Goal: Transaction & Acquisition: Obtain resource

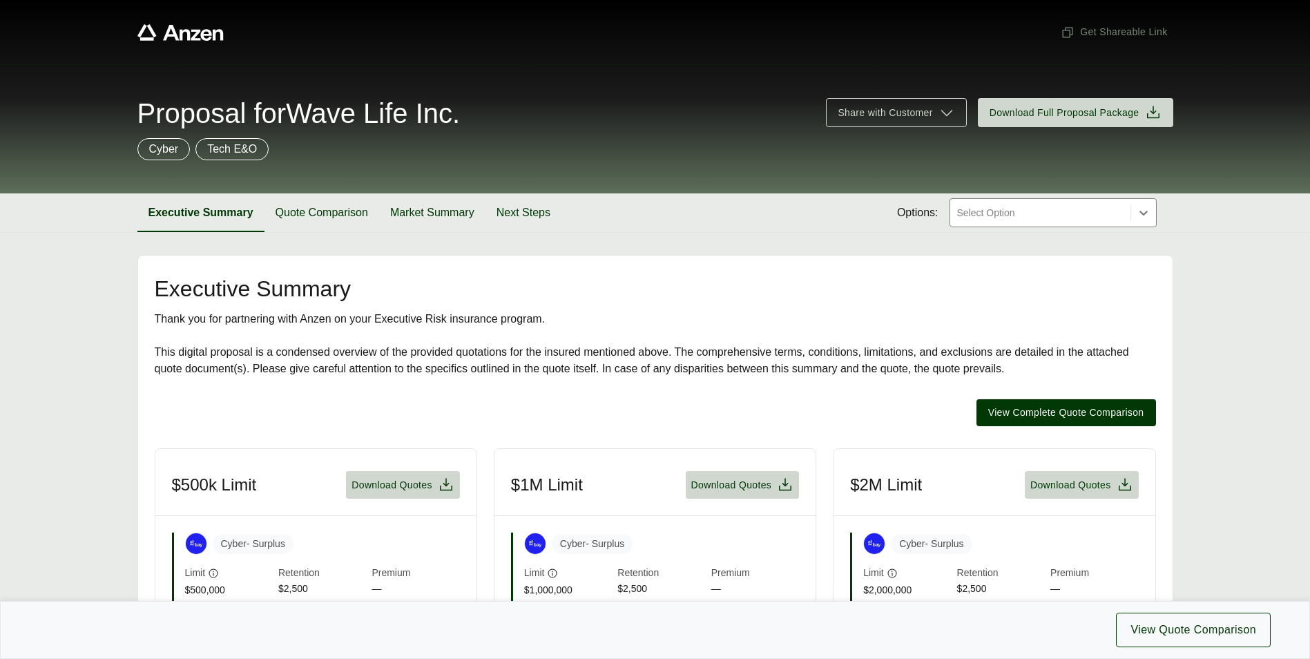
drag, startPoint x: 1114, startPoint y: 195, endPoint x: 1111, endPoint y: 208, distance: 13.6
click at [1114, 200] on div "Executive Summary Quote Comparison Market Summary Next Steps Options: Select Op…" at bounding box center [655, 212] width 1036 height 39
click at [1111, 208] on div at bounding box center [1040, 212] width 169 height 17
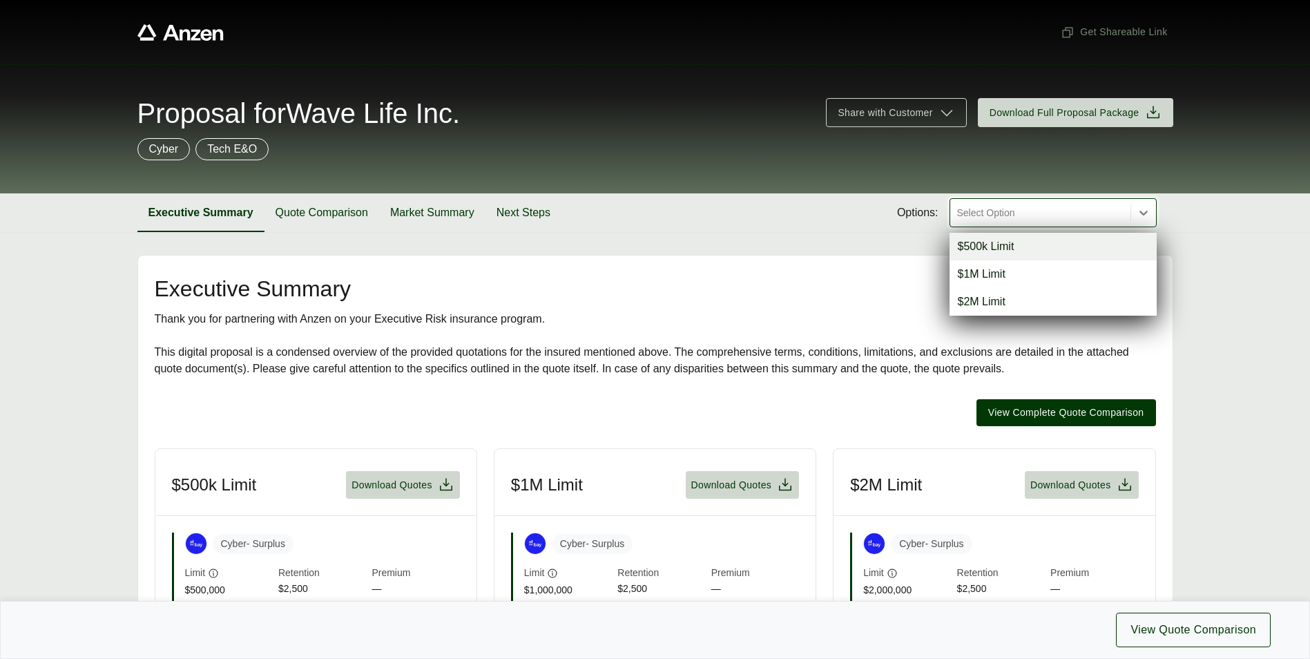
click at [1112, 208] on div at bounding box center [1040, 212] width 169 height 17
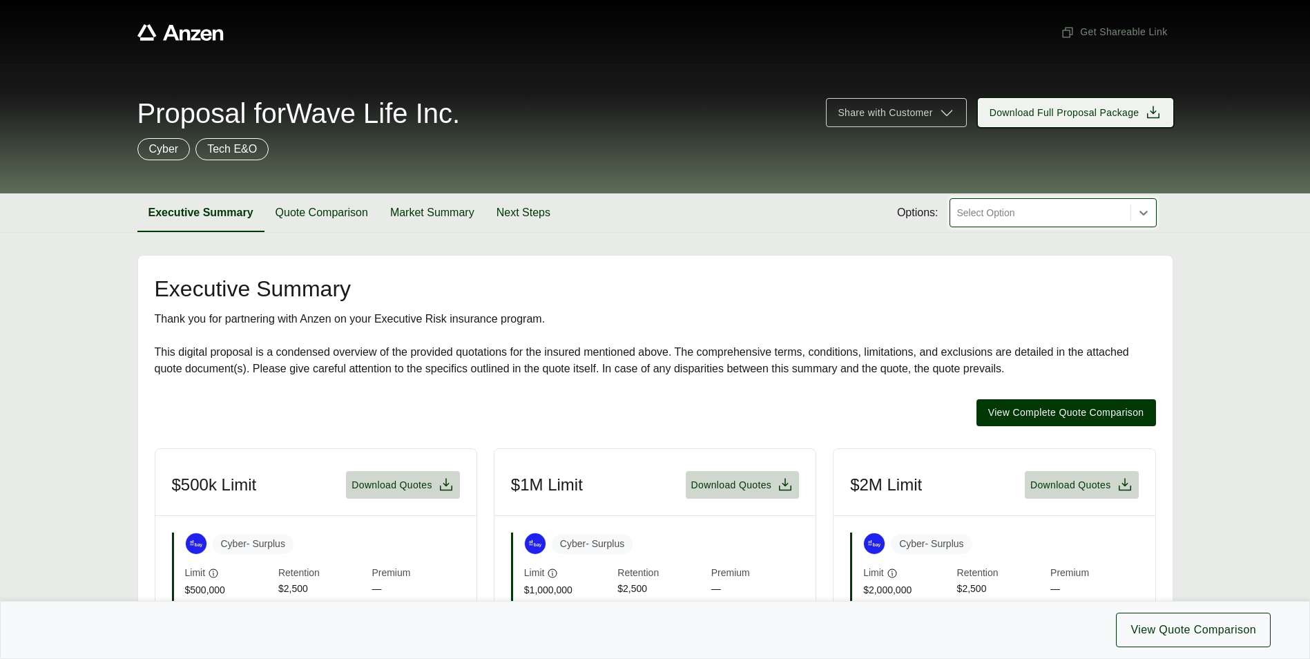
click at [1143, 107] on span "Download Full Proposal Package" at bounding box center [1076, 112] width 172 height 17
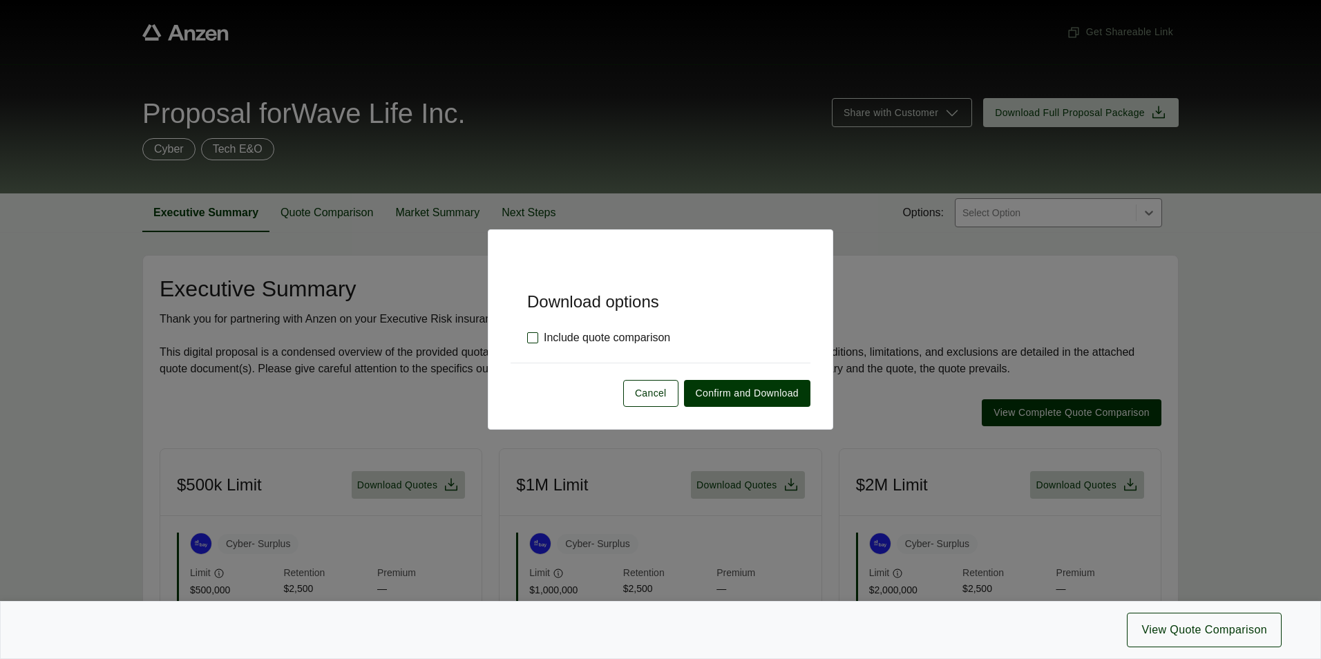
click at [531, 334] on label "Include quote comparison" at bounding box center [598, 338] width 143 height 17
click at [540, 336] on label "Include quote comparison" at bounding box center [598, 338] width 143 height 17
click at [774, 389] on span "Confirm and Download" at bounding box center [747, 393] width 103 height 15
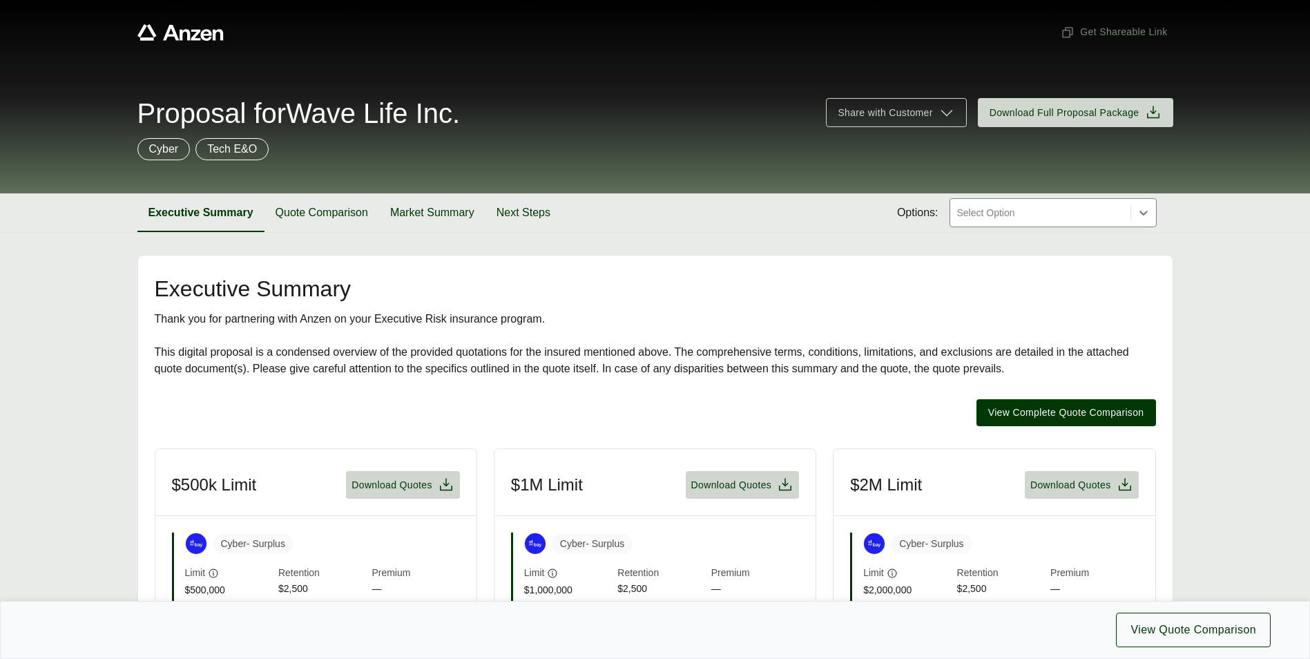
drag, startPoint x: 1100, startPoint y: 238, endPoint x: 1103, endPoint y: 220, distance: 18.3
click at [1104, 216] on div at bounding box center [1040, 212] width 169 height 17
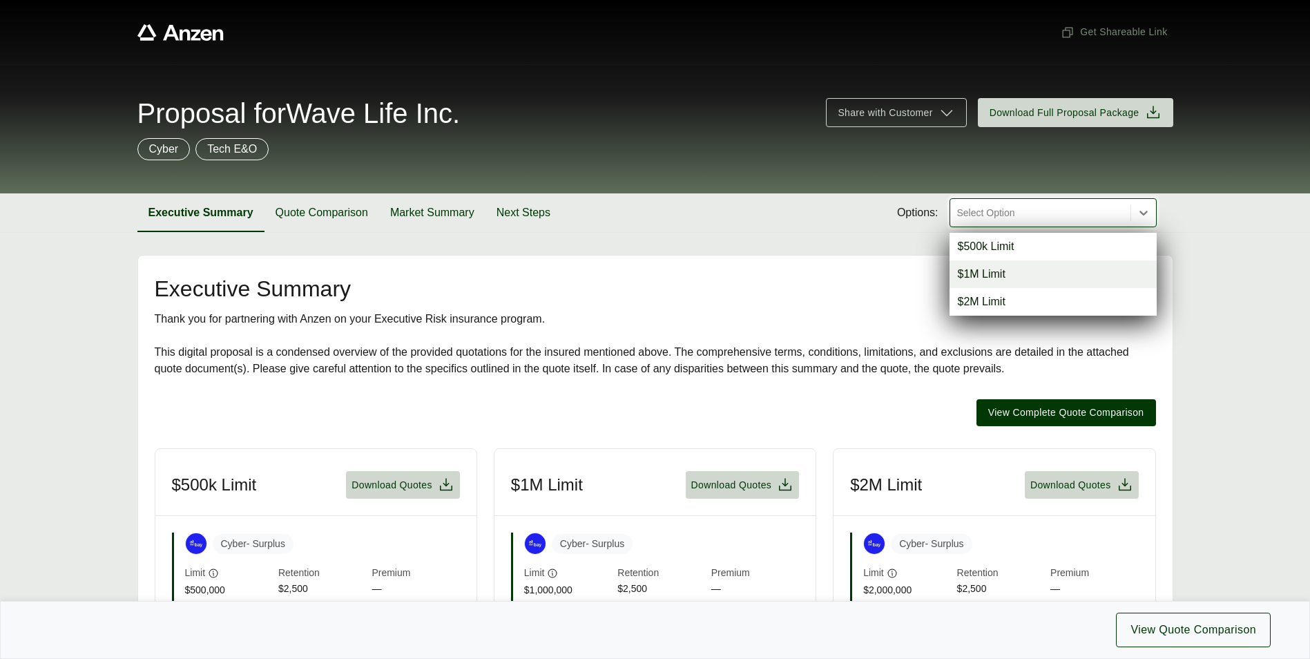
click at [989, 277] on div "$1M Limit" at bounding box center [1053, 274] width 207 height 28
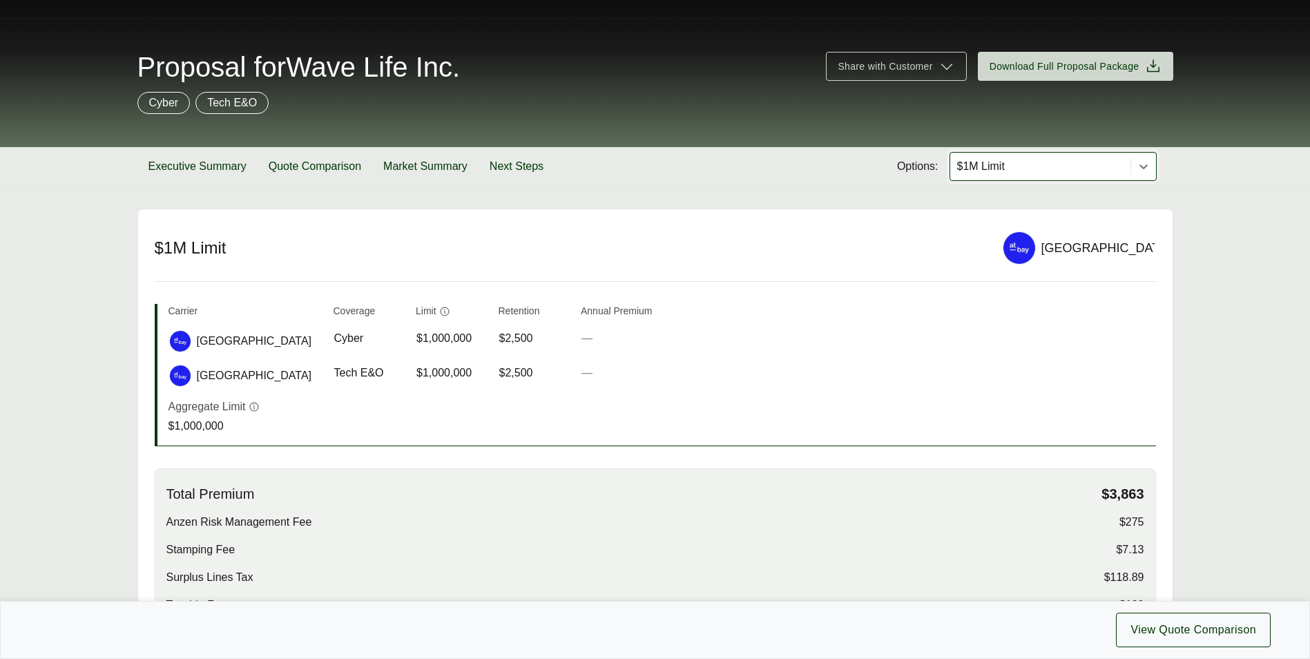
scroll to position [69, 0]
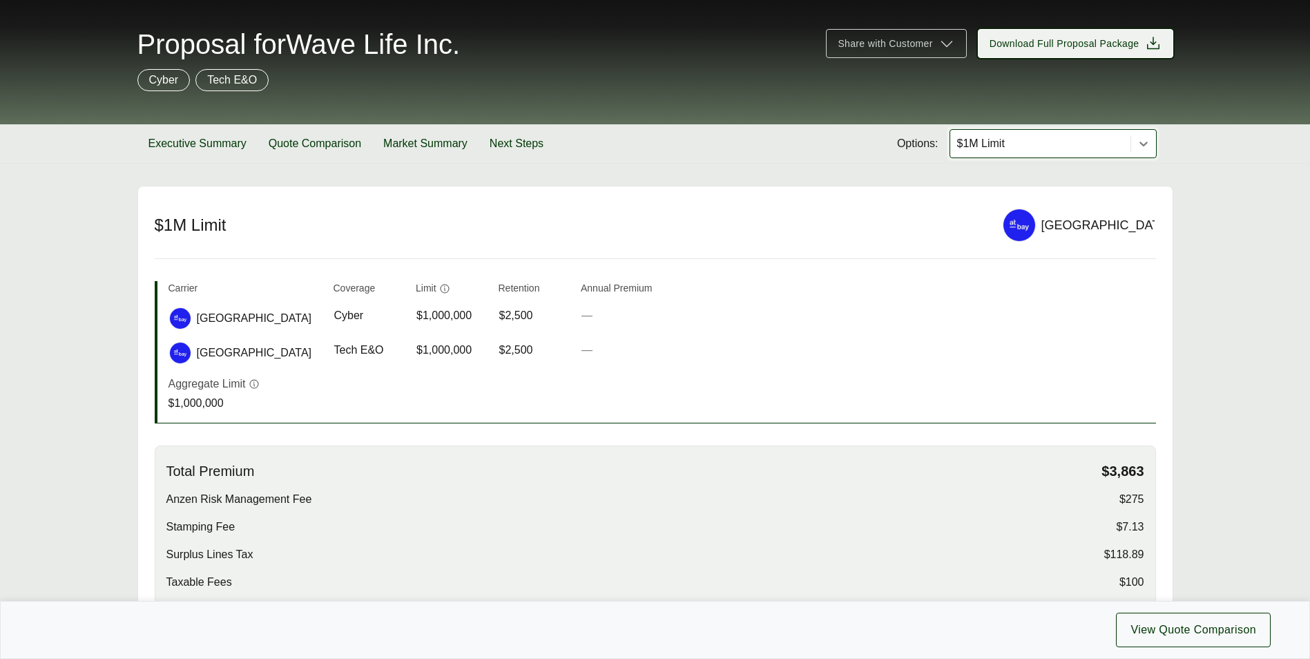
click at [1118, 50] on span "Download Full Proposal Package" at bounding box center [1065, 44] width 150 height 15
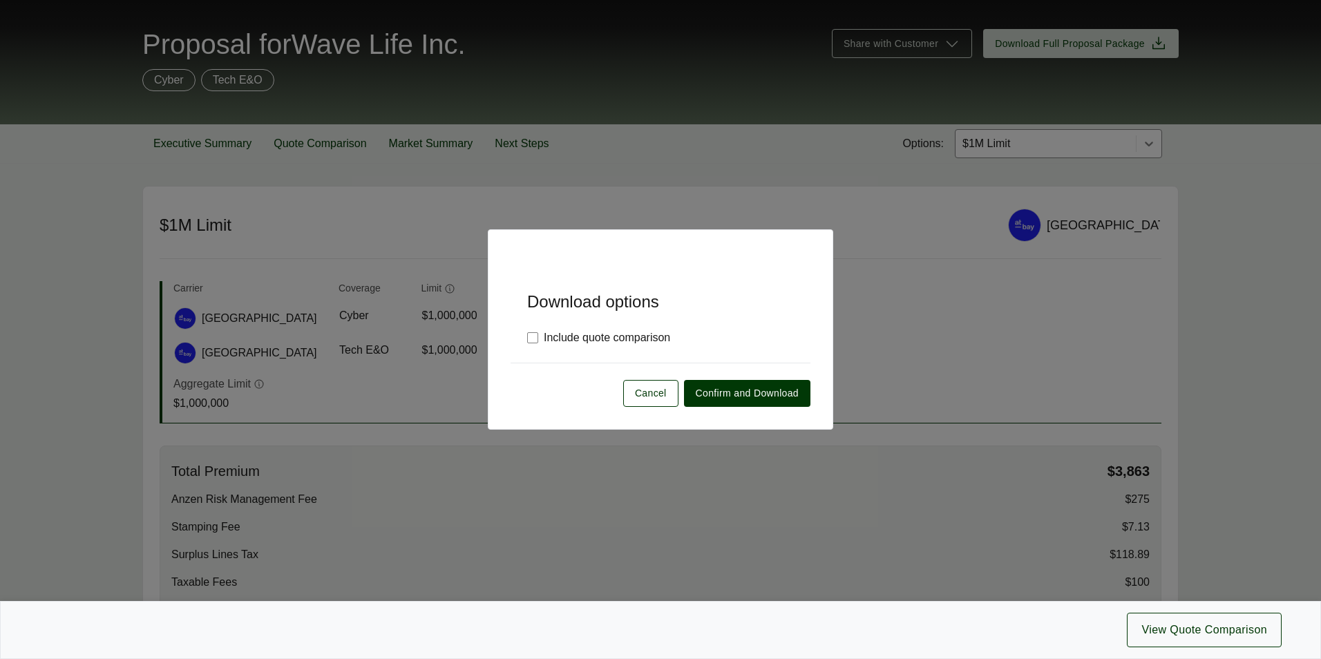
click at [805, 421] on div "Download options Include quote comparison Cancel Confirm and Download" at bounding box center [660, 329] width 345 height 200
click at [760, 394] on span "Confirm and Download" at bounding box center [747, 393] width 103 height 15
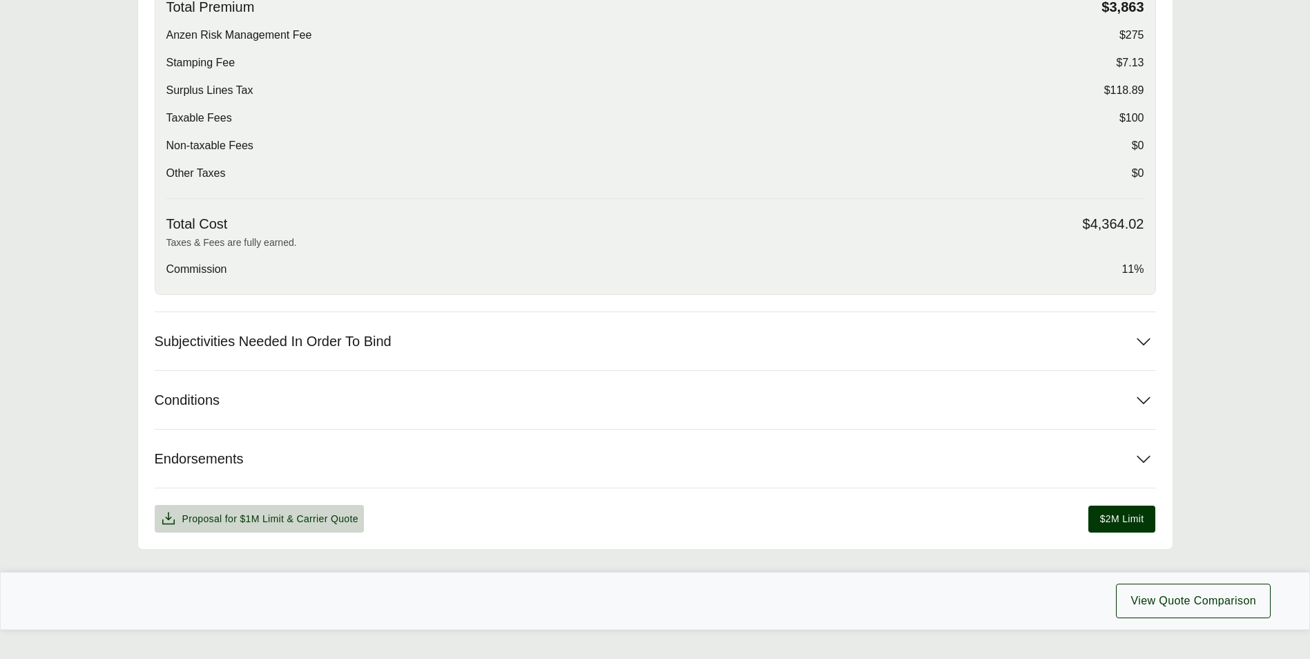
scroll to position [560, 0]
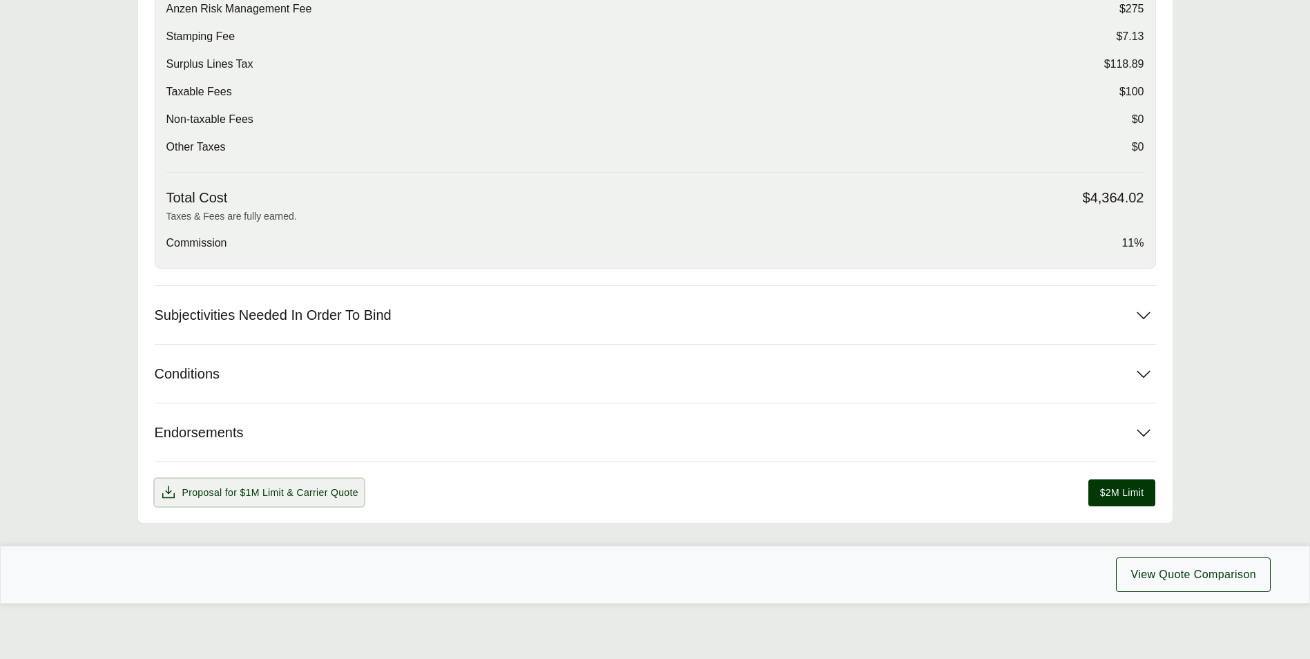
click at [311, 497] on span "& Carrier Quote" at bounding box center [322, 492] width 71 height 11
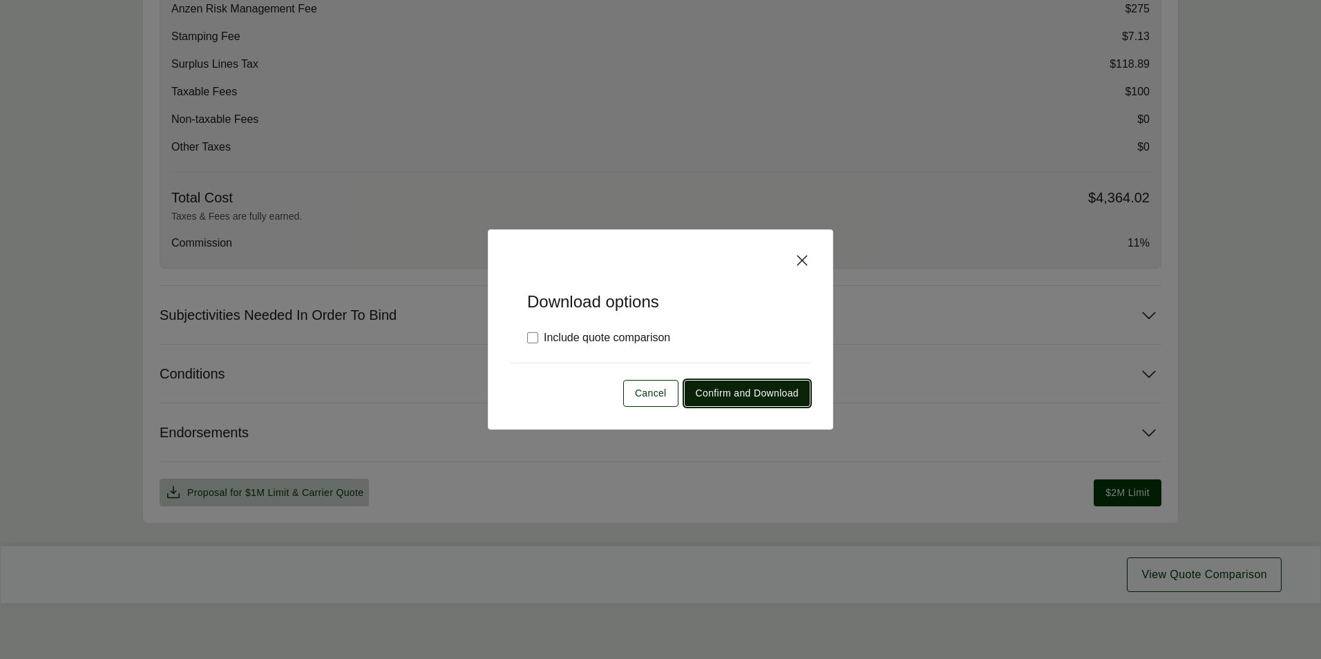
click at [790, 403] on button "Confirm and Download" at bounding box center [747, 393] width 126 height 27
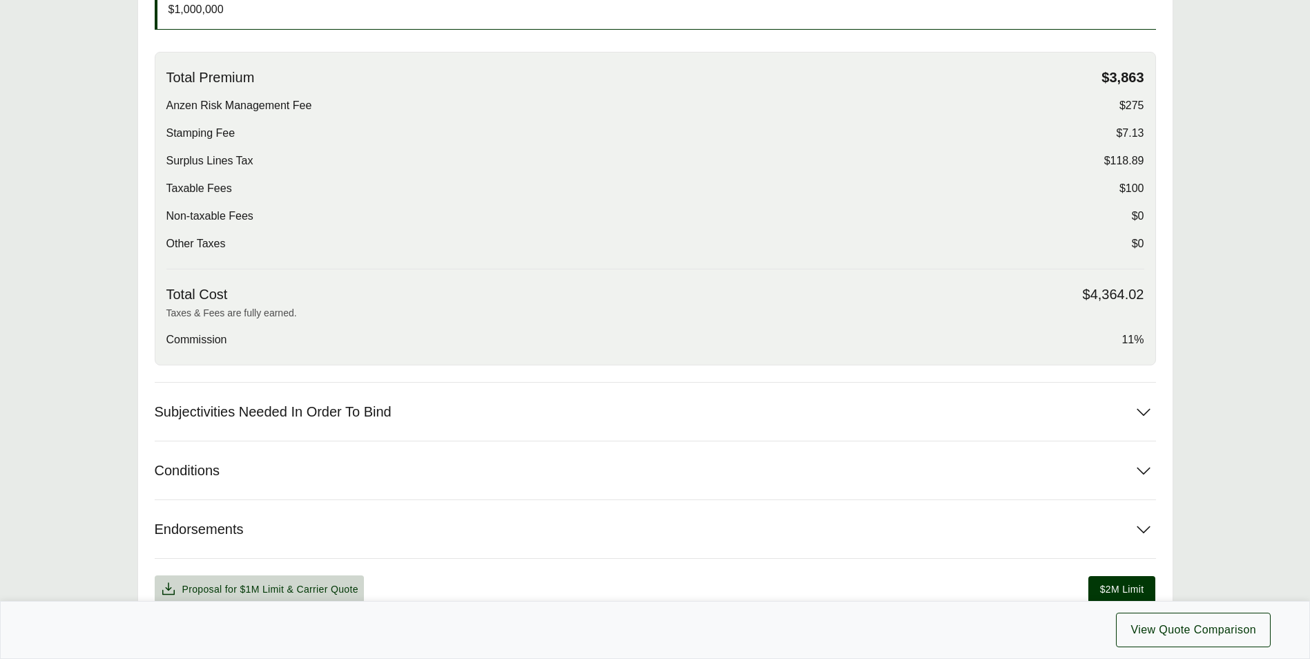
scroll to position [283, 0]
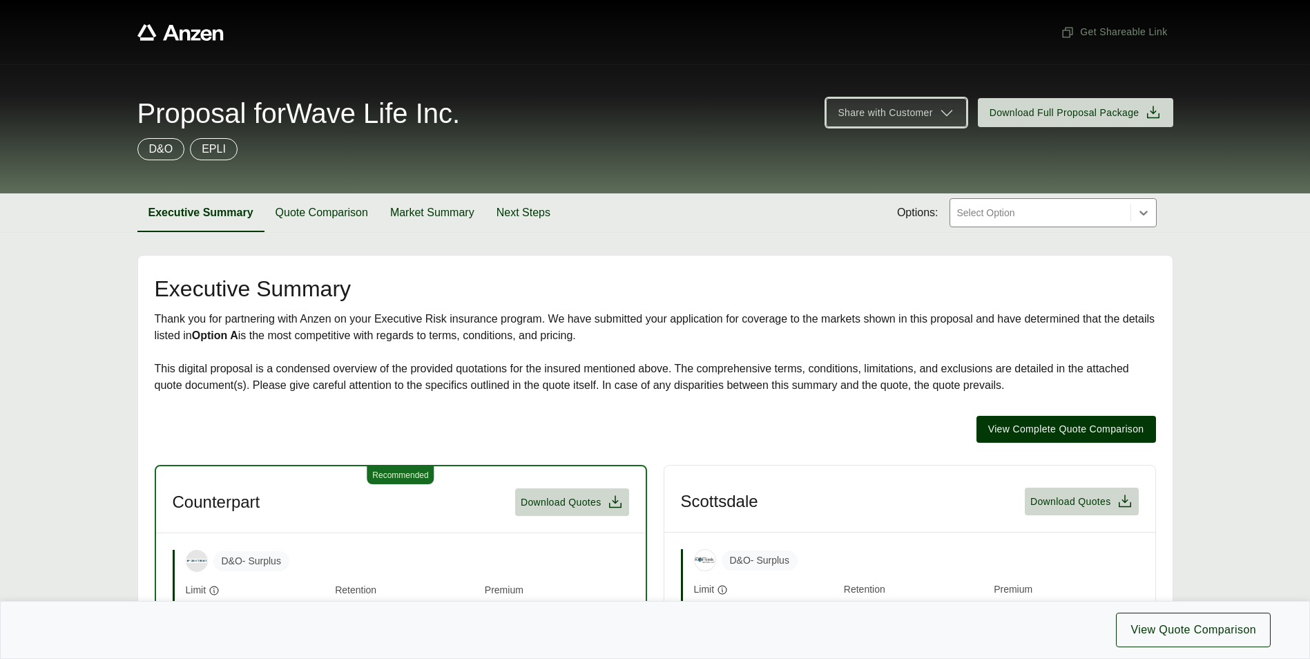
click at [944, 112] on icon at bounding box center [948, 113] width 12 height 6
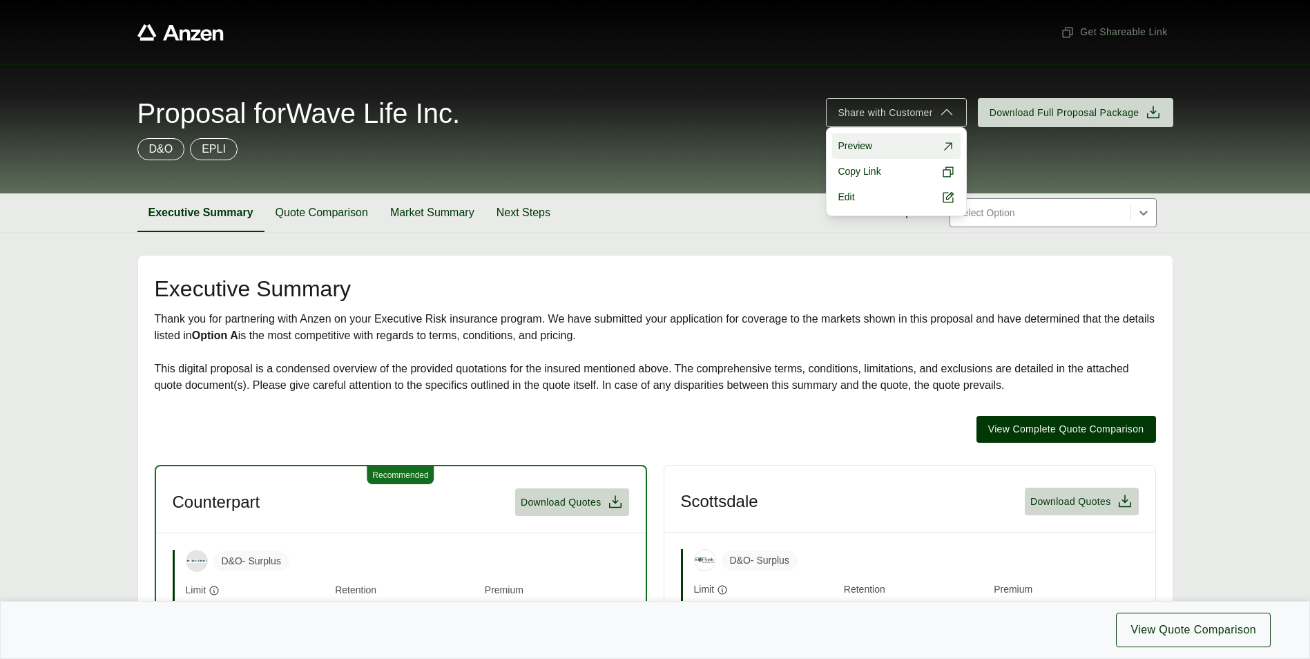
click at [861, 144] on span "Preview" at bounding box center [855, 146] width 35 height 15
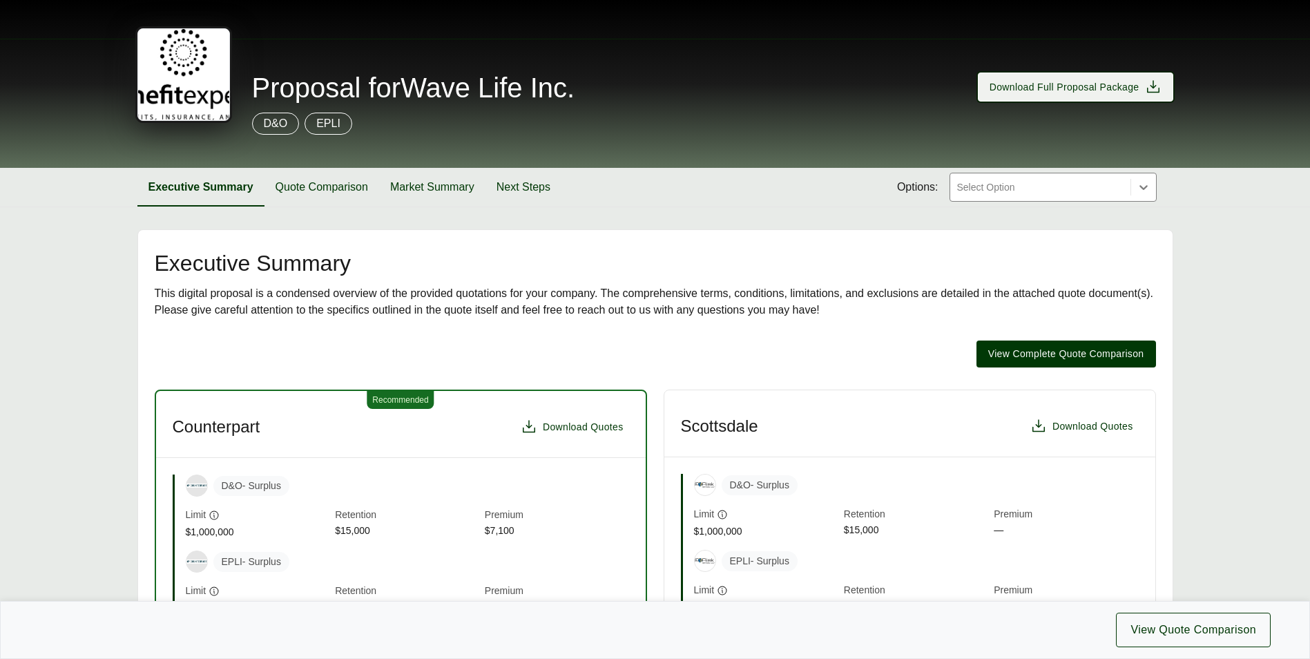
click at [1031, 87] on span "Download Full Proposal Package" at bounding box center [1065, 87] width 150 height 15
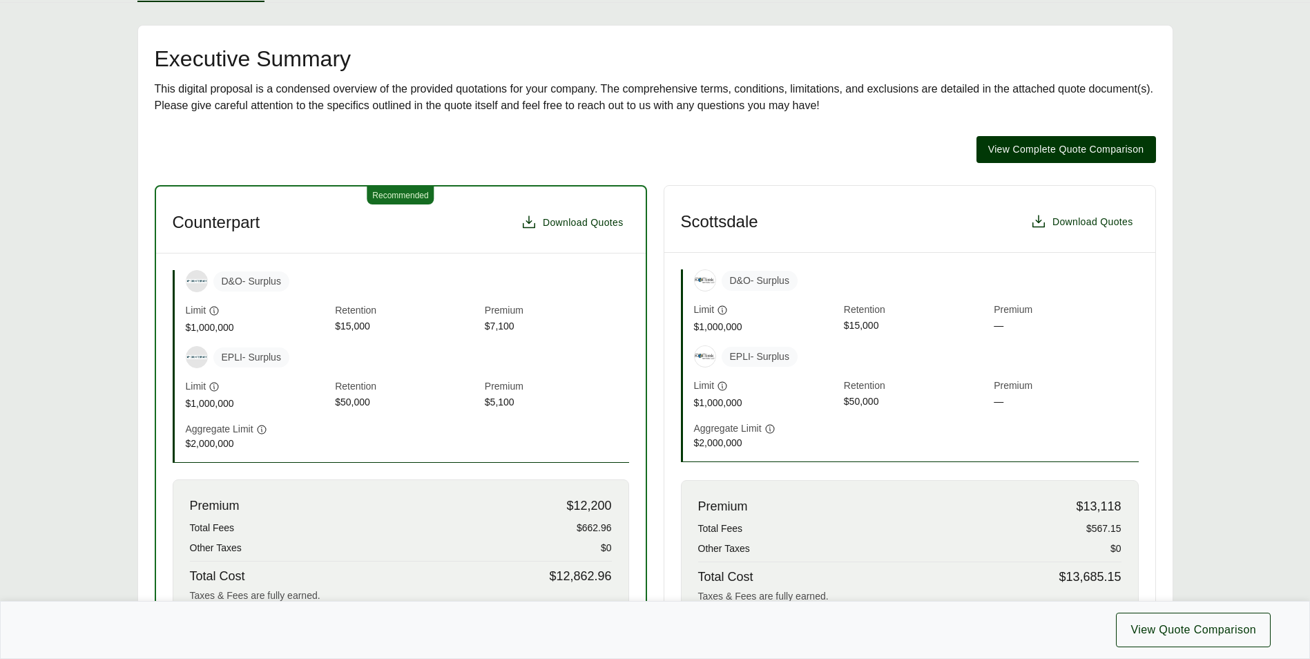
scroll to position [345, 0]
